Goal: Check status

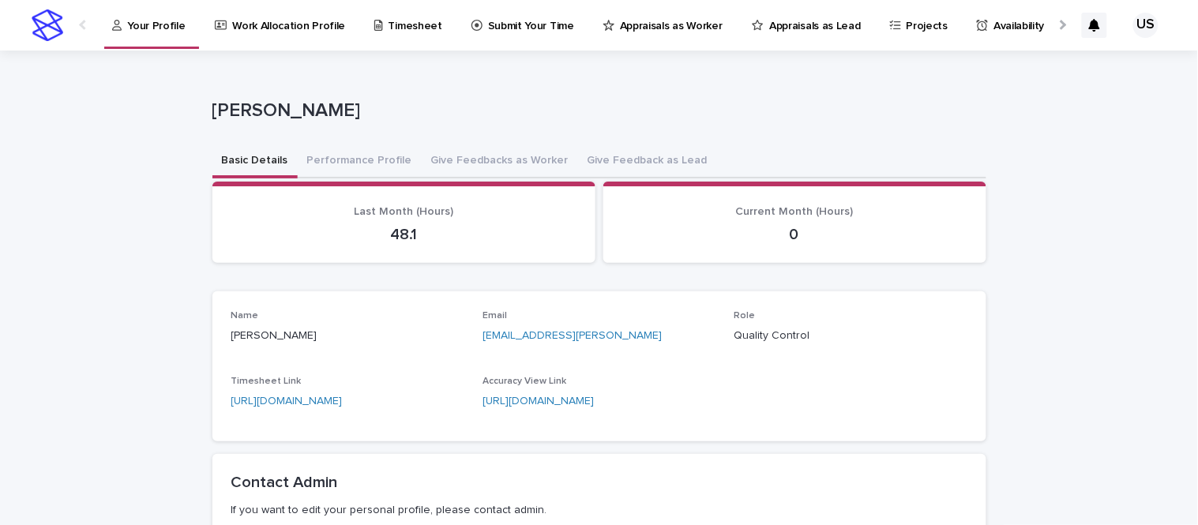
click at [621, 29] on p "Appraisals as Worker" at bounding box center [671, 16] width 103 height 33
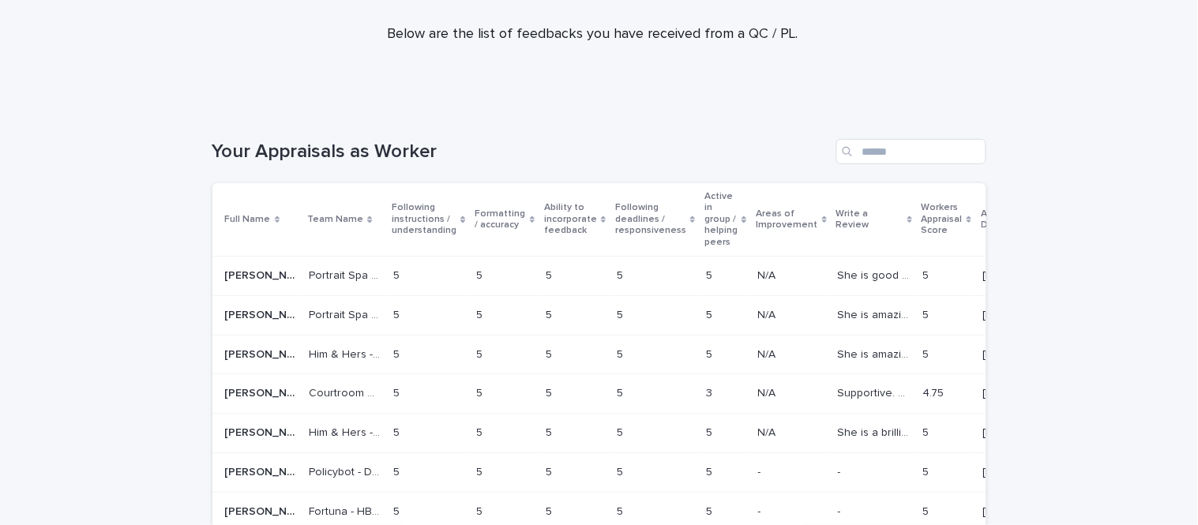
scroll to position [104, 0]
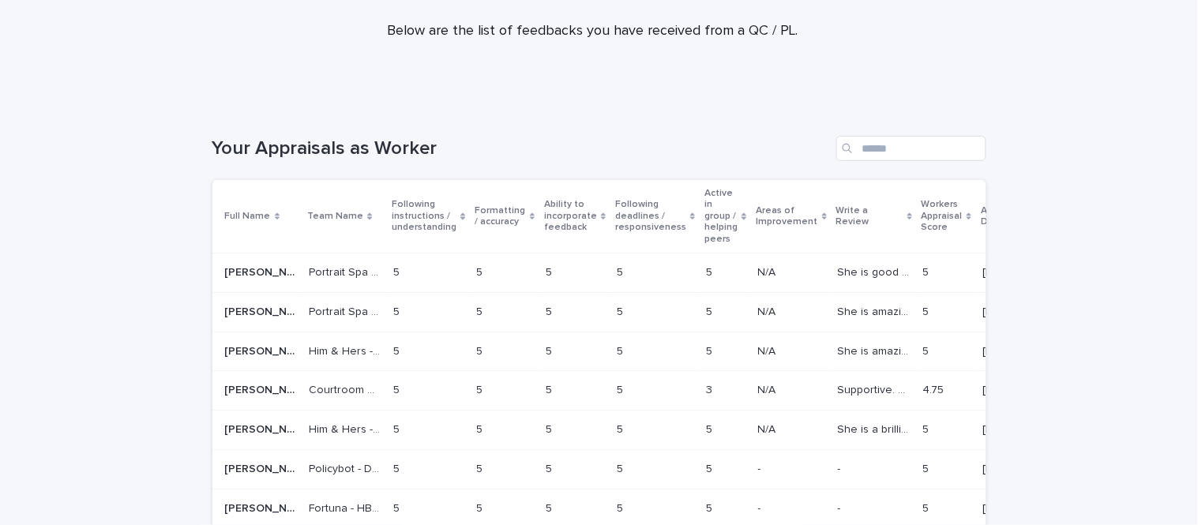
click at [1026, 216] on icon at bounding box center [1028, 216] width 5 height 8
click at [1026, 215] on icon at bounding box center [1028, 216] width 5 height 8
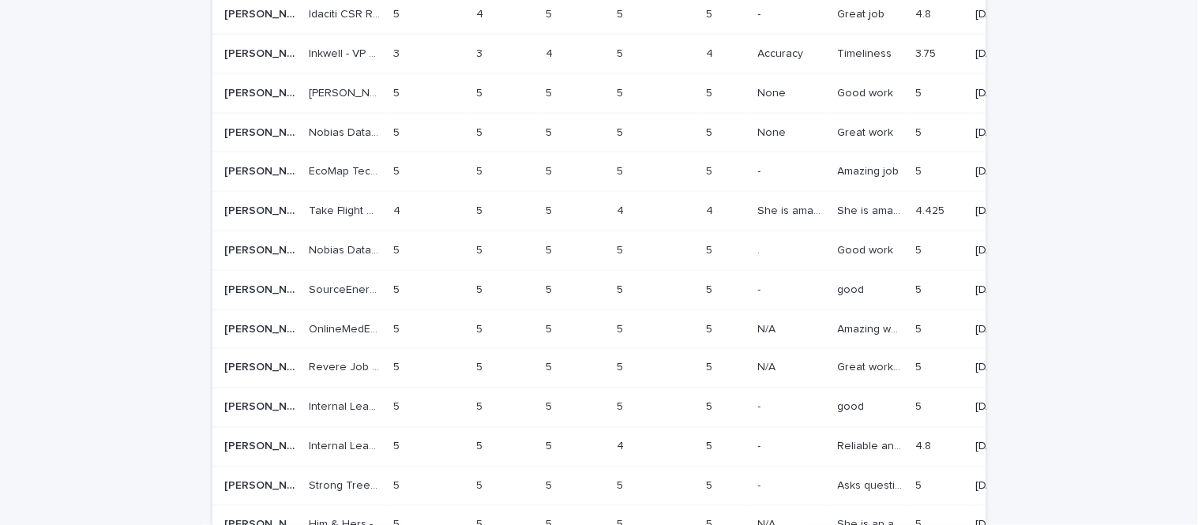
scroll to position [1205, 0]
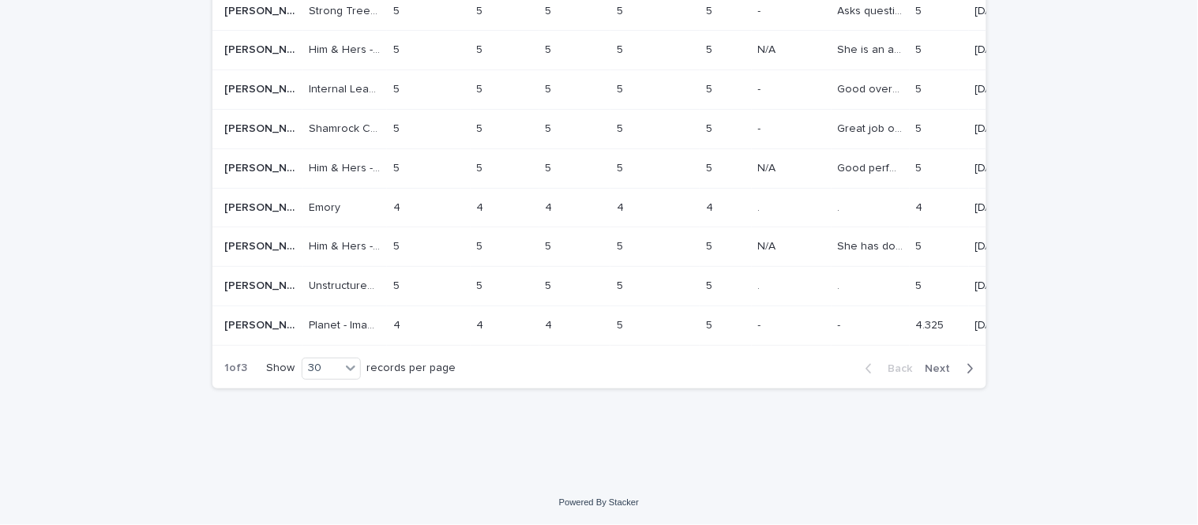
click at [929, 359] on div "Back Next" at bounding box center [919, 368] width 133 height 39
click at [933, 369] on span "Next" at bounding box center [942, 368] width 35 height 11
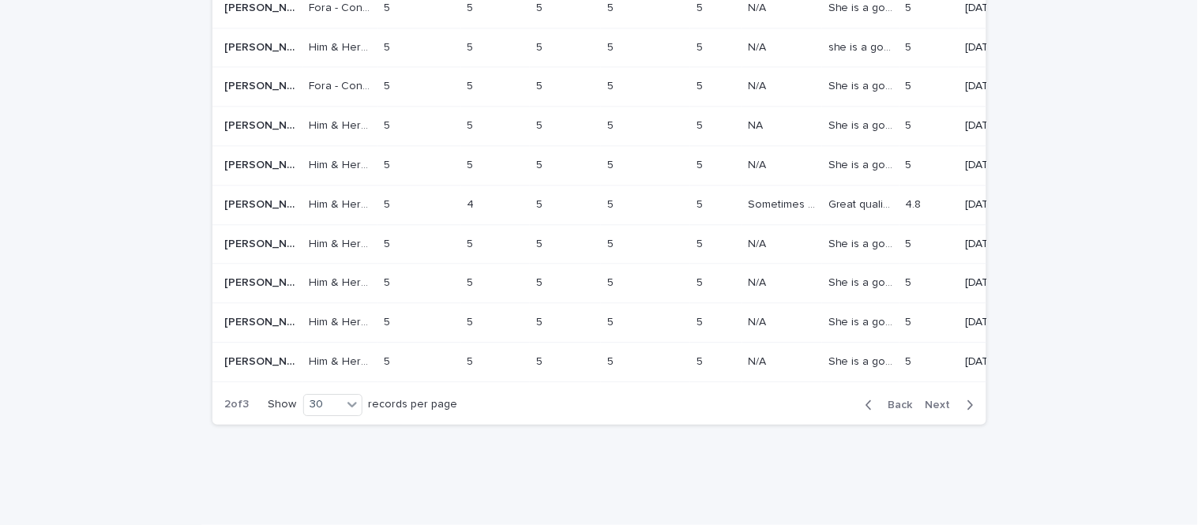
scroll to position [1165, 0]
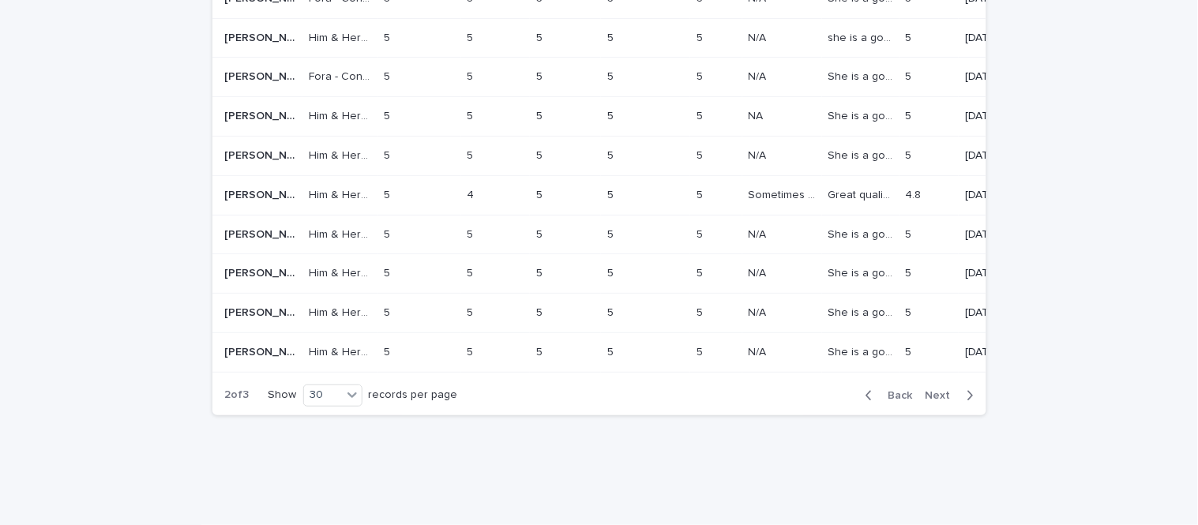
click at [884, 390] on span "Back" at bounding box center [896, 395] width 34 height 11
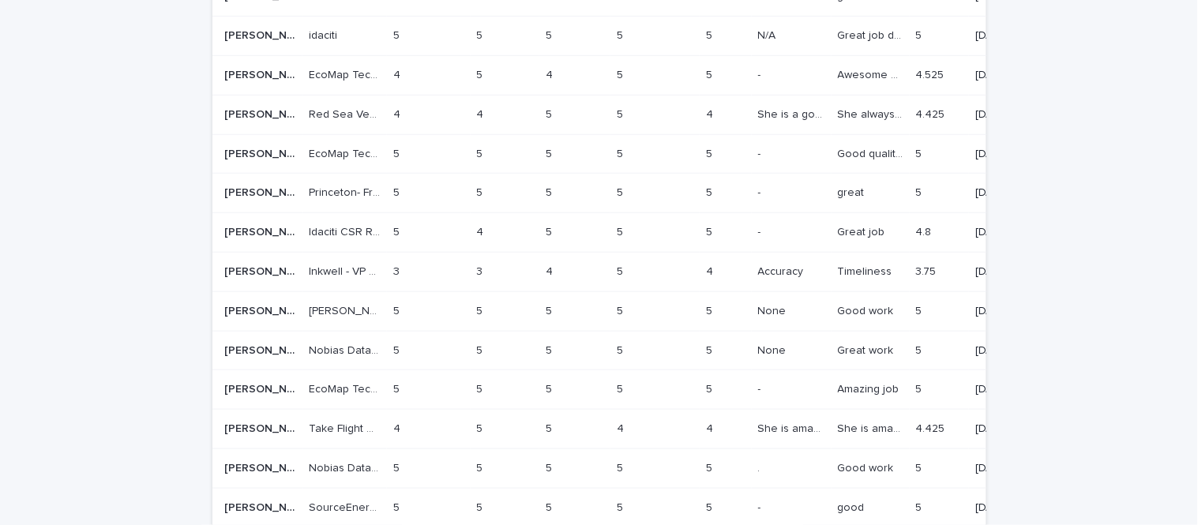
scroll to position [1189, 0]
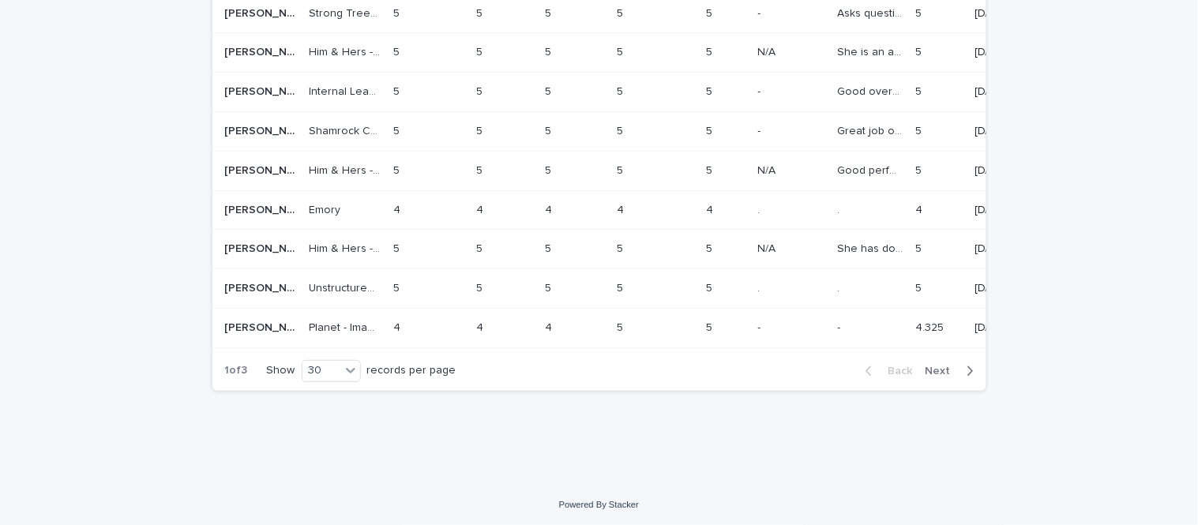
click at [927, 378] on button "Next" at bounding box center [952, 371] width 67 height 14
